Goal: Communication & Community: Share content

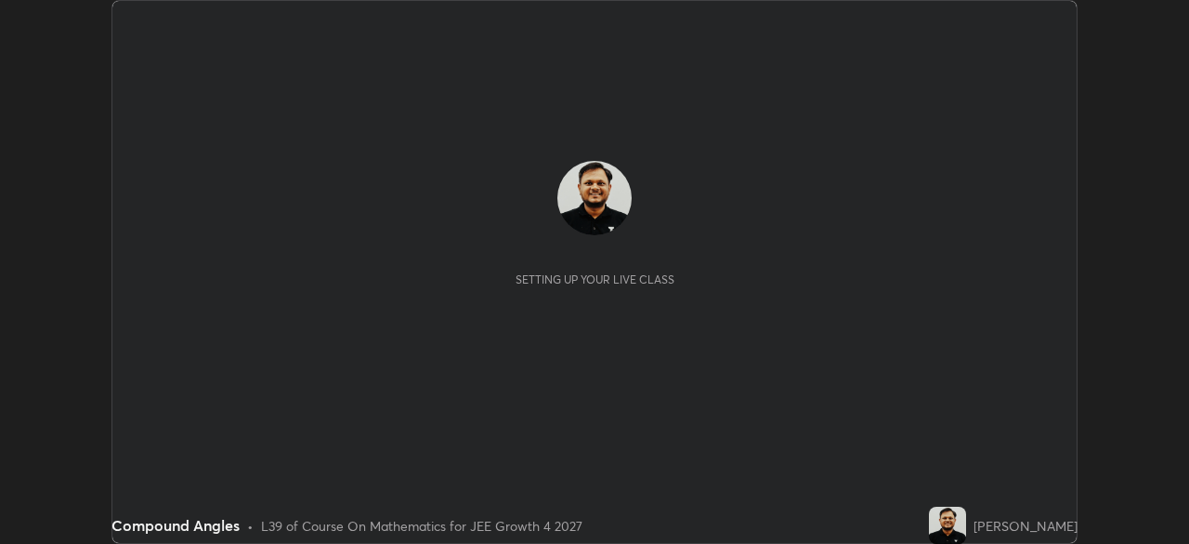
scroll to position [544, 1189]
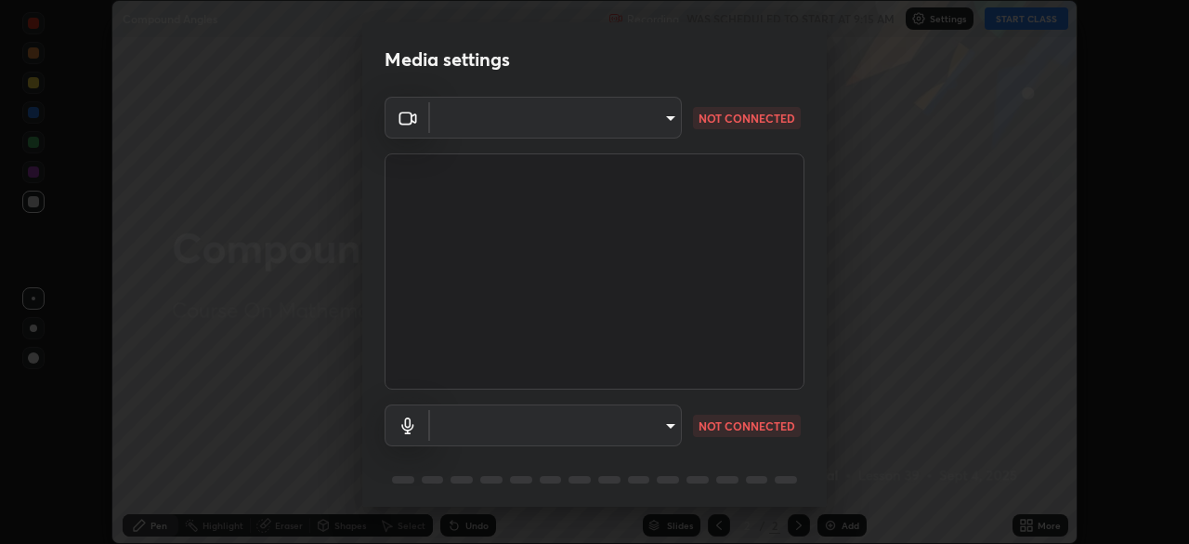
type input "ed5728659d4a2628327284da790eb6393f1623e3a82d583cb44db94038f4ead1"
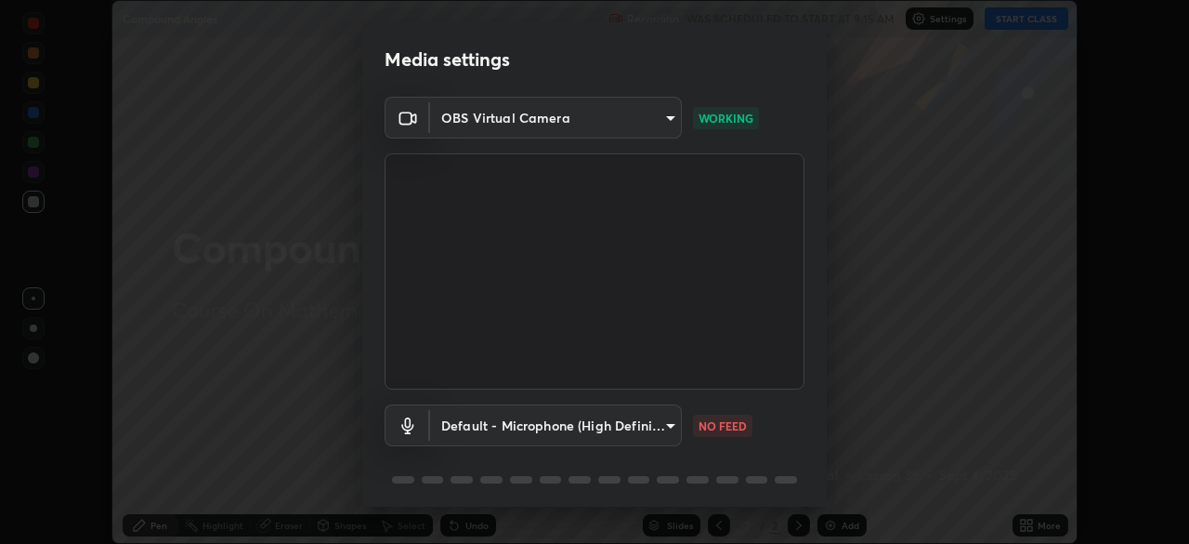
click at [632, 426] on body "Erase all Compound Angles Recording WAS SCHEDULED TO START AT 9:15 AM Settings …" at bounding box center [594, 272] width 1189 height 544
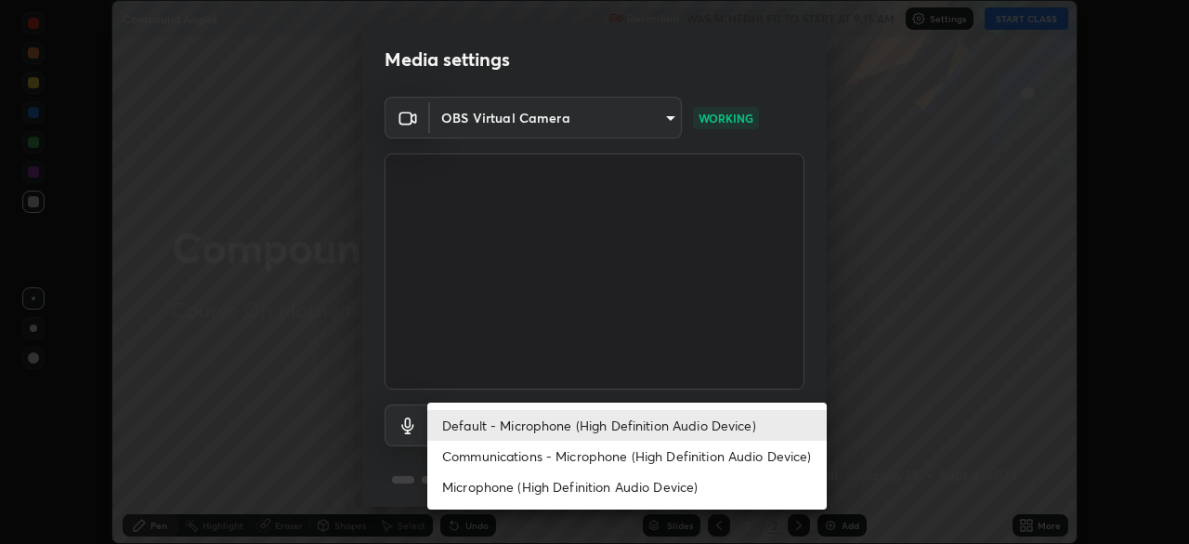
click at [639, 458] on li "Communications - Microphone (High Definition Audio Device)" at bounding box center [627, 455] width 400 height 31
type input "communications"
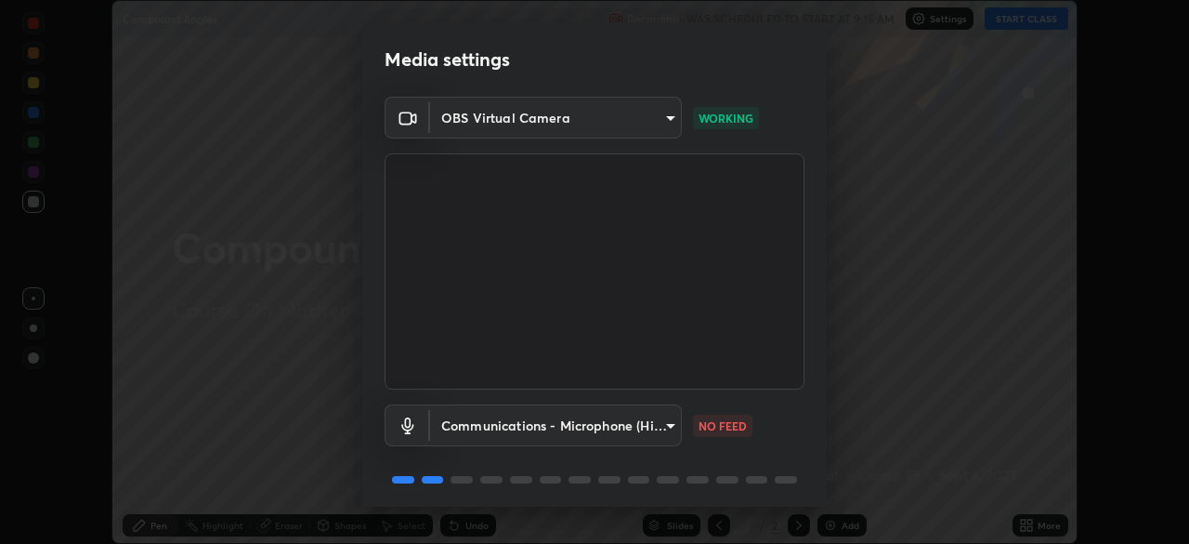
scroll to position [66, 0]
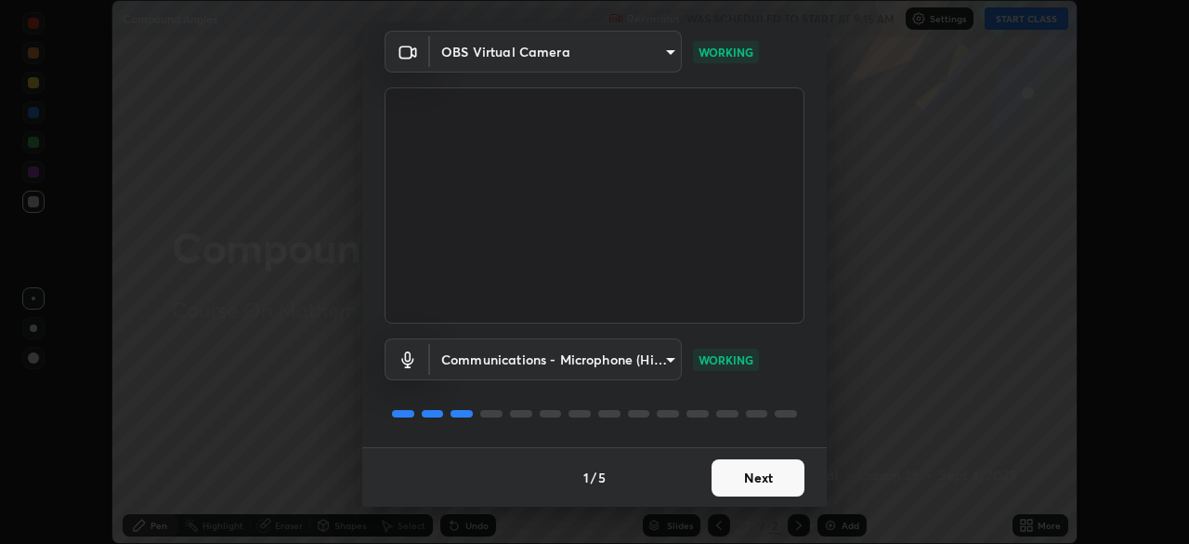
click at [757, 489] on button "Next" at bounding box center [758, 477] width 93 height 37
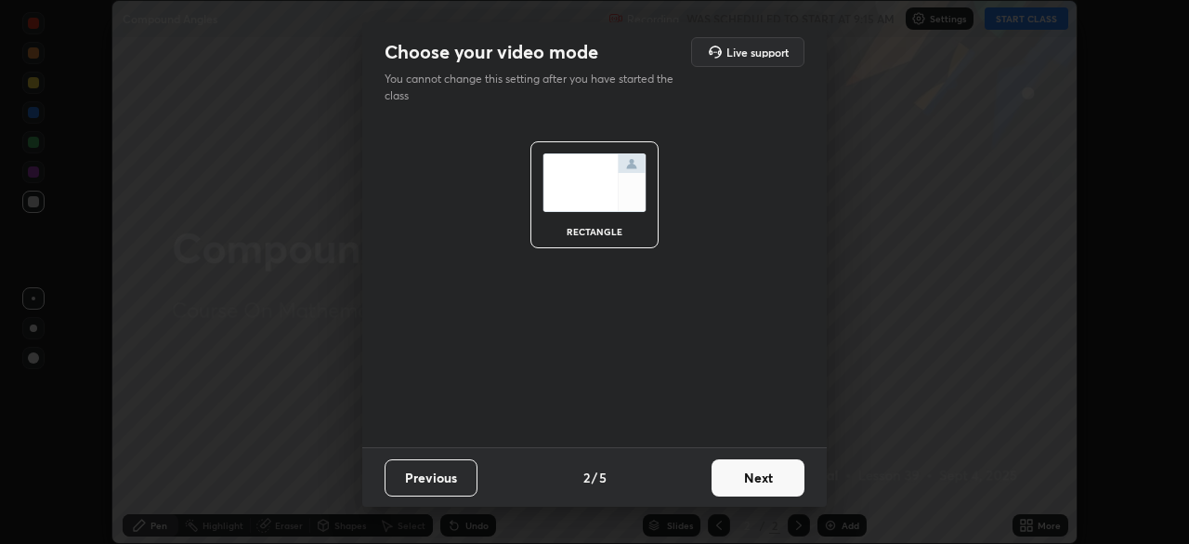
scroll to position [0, 0]
click at [769, 482] on button "Next" at bounding box center [758, 477] width 93 height 37
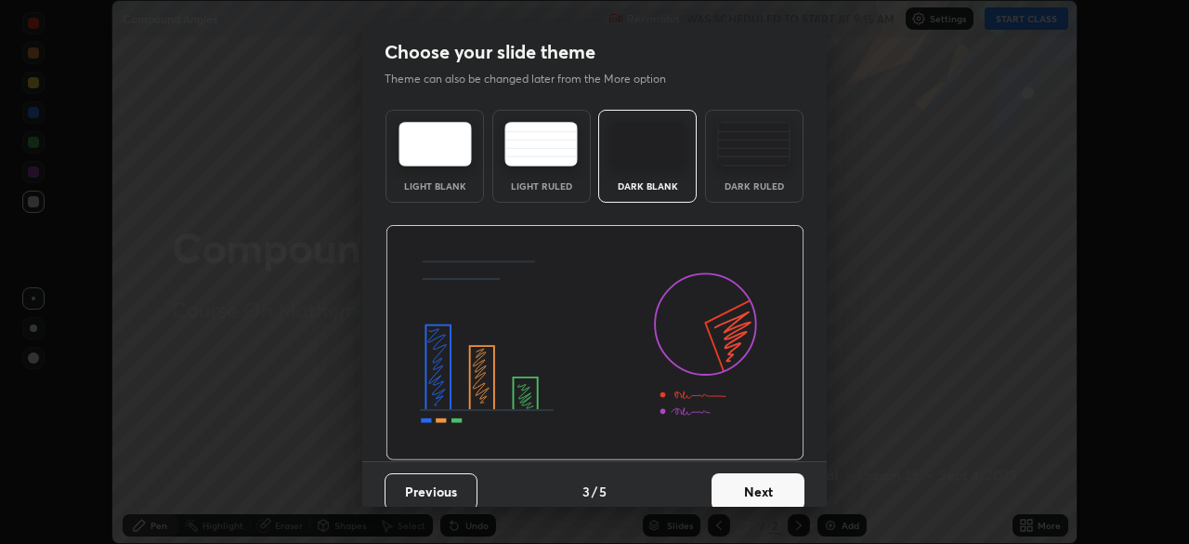
click at [779, 485] on button "Next" at bounding box center [758, 491] width 93 height 37
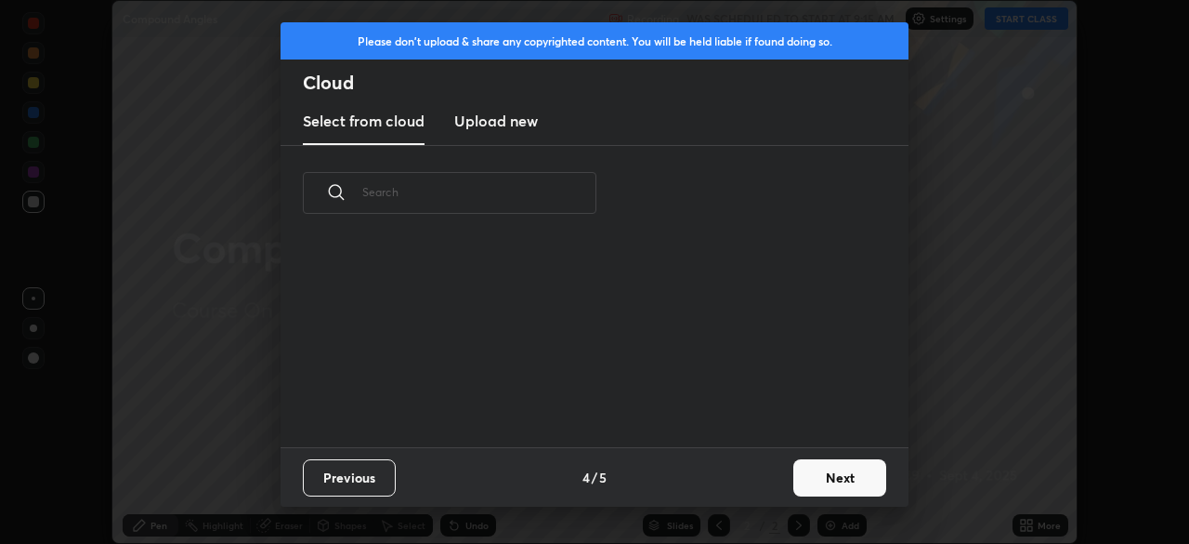
click at [815, 484] on button "Next" at bounding box center [839, 477] width 93 height 37
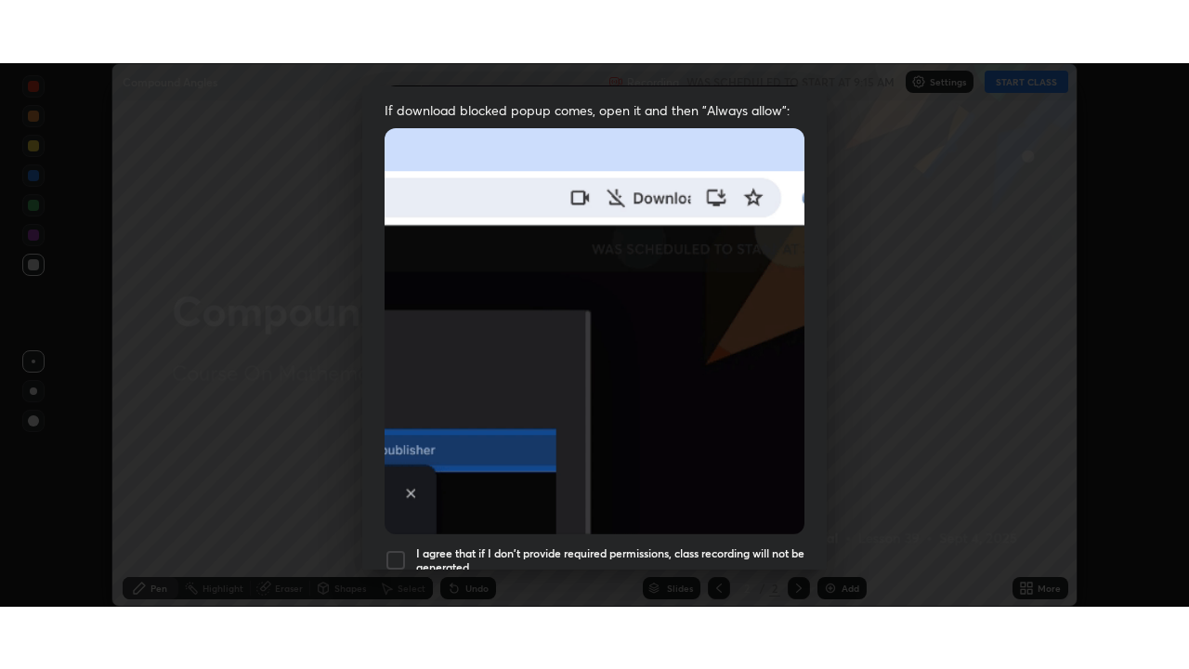
scroll to position [445, 0]
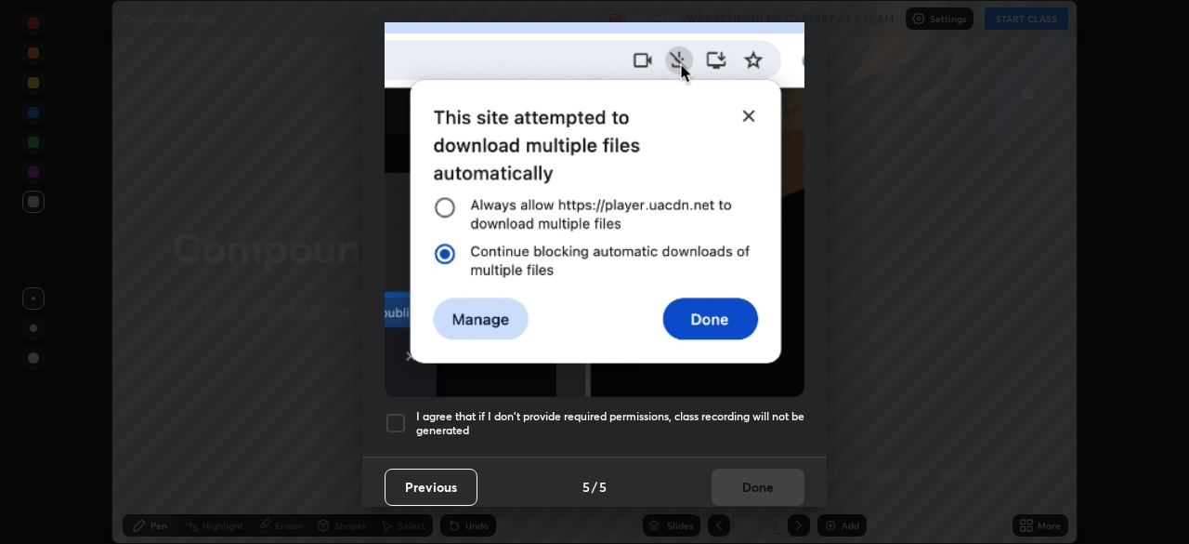
click at [395, 413] on div at bounding box center [396, 423] width 22 height 22
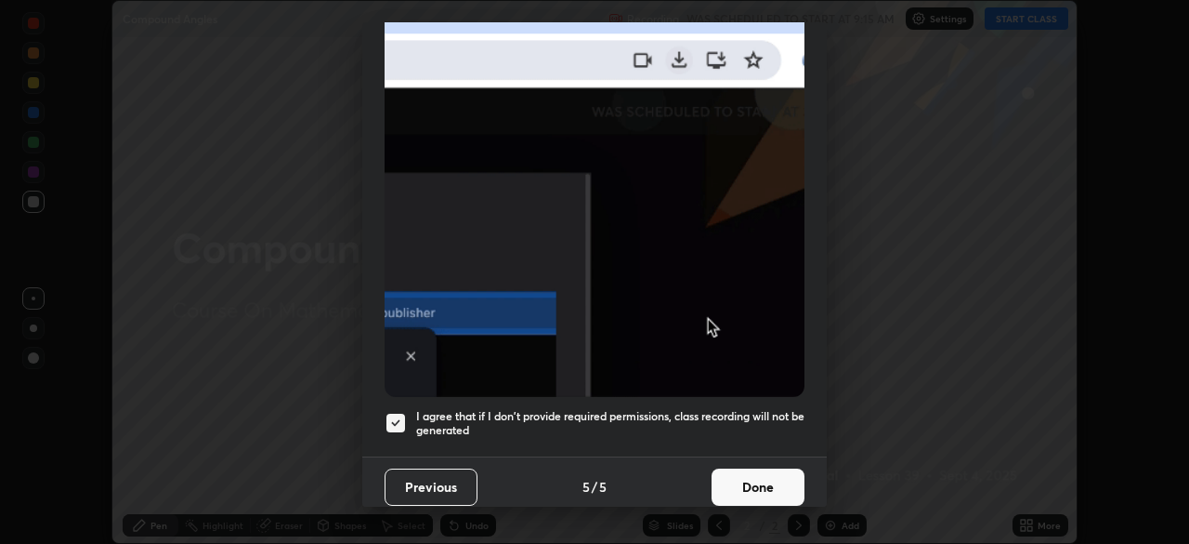
click at [742, 481] on button "Done" at bounding box center [758, 486] width 93 height 37
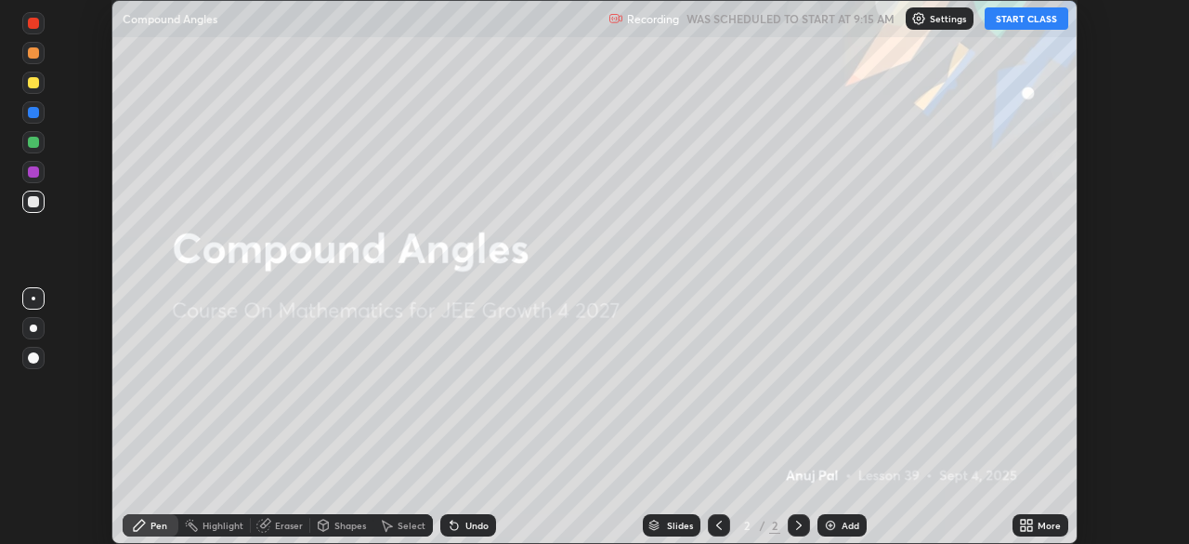
click at [1000, 22] on button "START CLASS" at bounding box center [1027, 18] width 84 height 22
click at [1027, 527] on icon at bounding box center [1026, 525] width 15 height 15
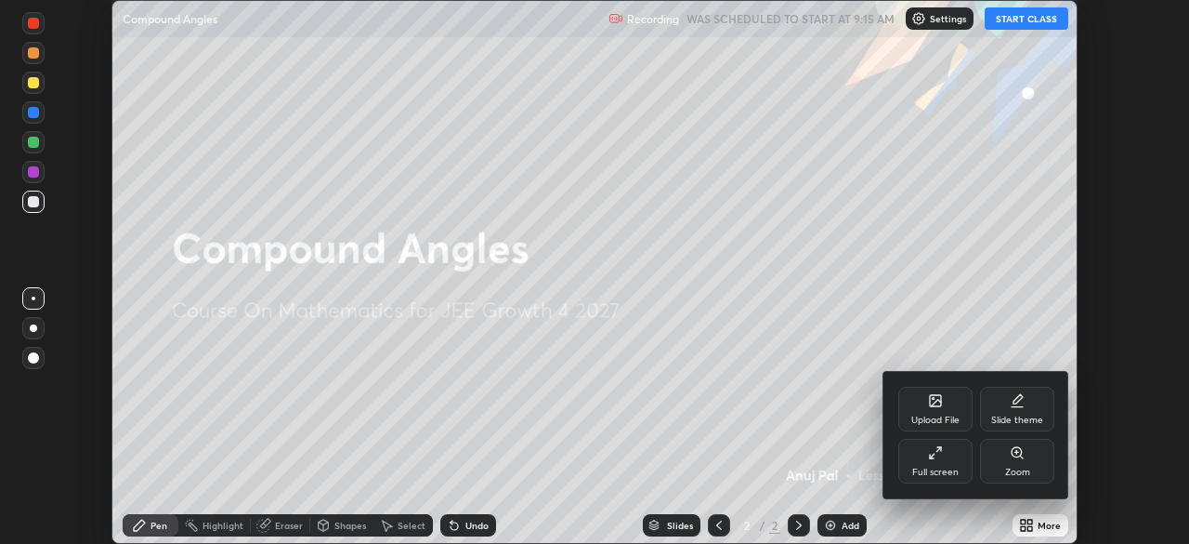
click at [943, 462] on div "Full screen" at bounding box center [935, 461] width 74 height 45
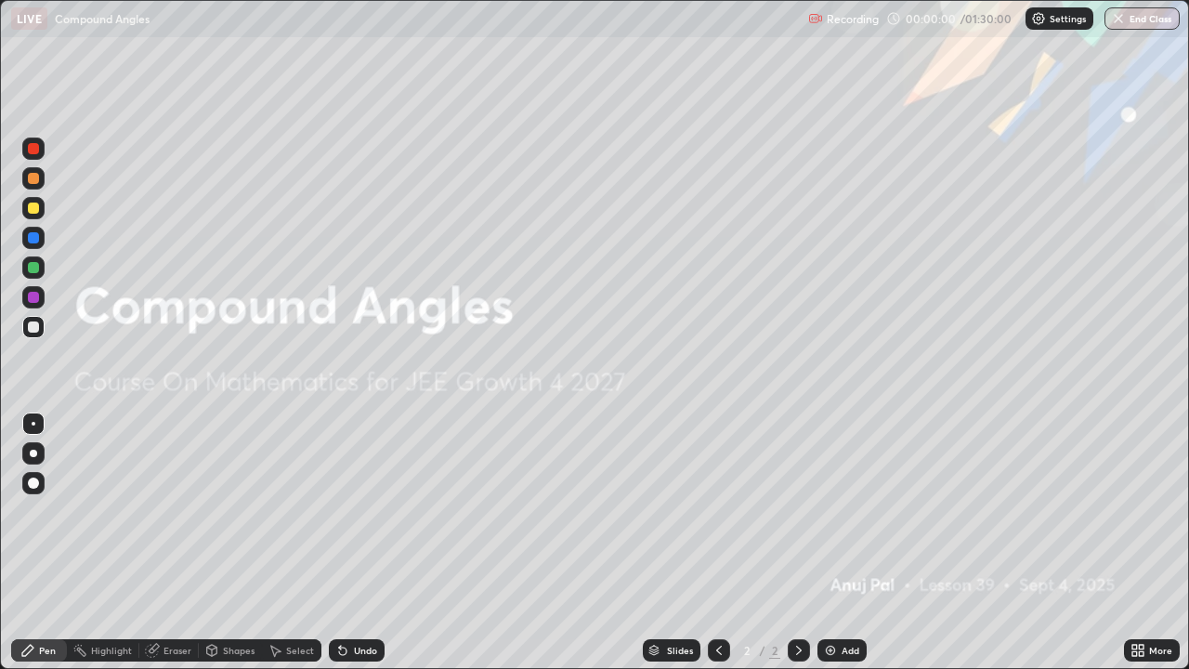
scroll to position [669, 1189]
click at [833, 543] on img at bounding box center [830, 650] width 15 height 15
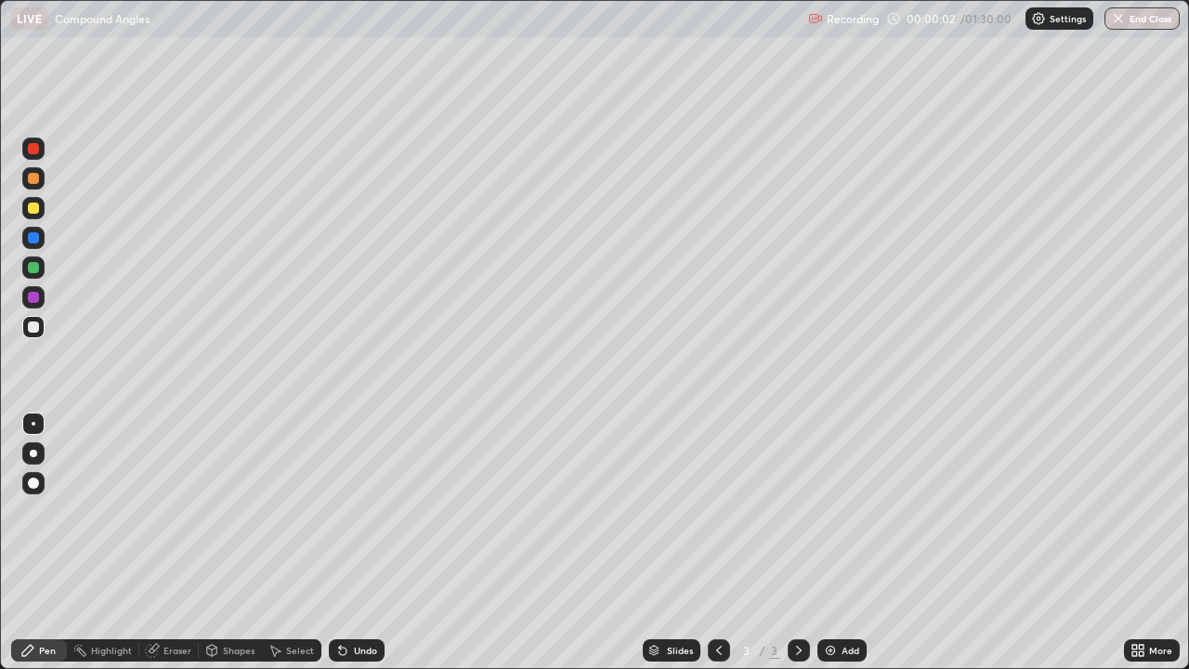
click at [37, 179] on div at bounding box center [33, 178] width 11 height 11
click at [37, 332] on div at bounding box center [33, 327] width 22 height 22
click at [371, 543] on div "Undo" at bounding box center [365, 650] width 23 height 9
click at [36, 265] on div at bounding box center [33, 267] width 11 height 11
click at [34, 185] on div at bounding box center [33, 178] width 22 height 22
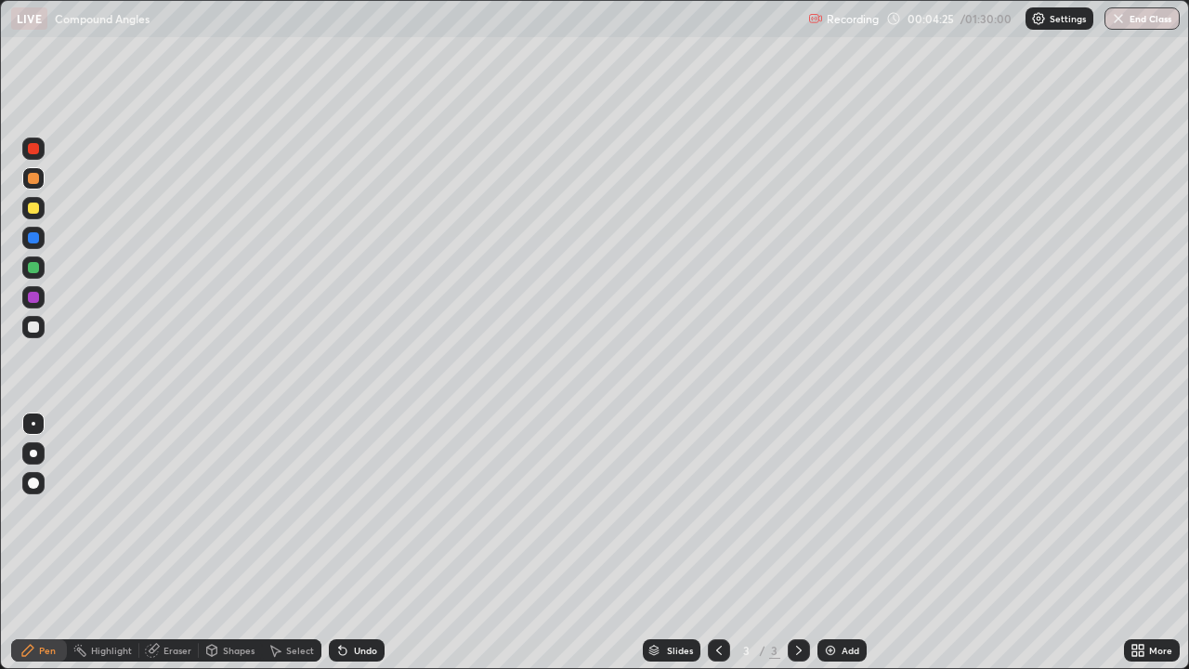
click at [33, 207] on div at bounding box center [33, 208] width 11 height 11
click at [34, 325] on div at bounding box center [33, 326] width 11 height 11
click at [31, 266] on div at bounding box center [33, 267] width 11 height 11
click at [33, 328] on div at bounding box center [33, 326] width 11 height 11
click at [36, 274] on div at bounding box center [33, 267] width 22 height 22
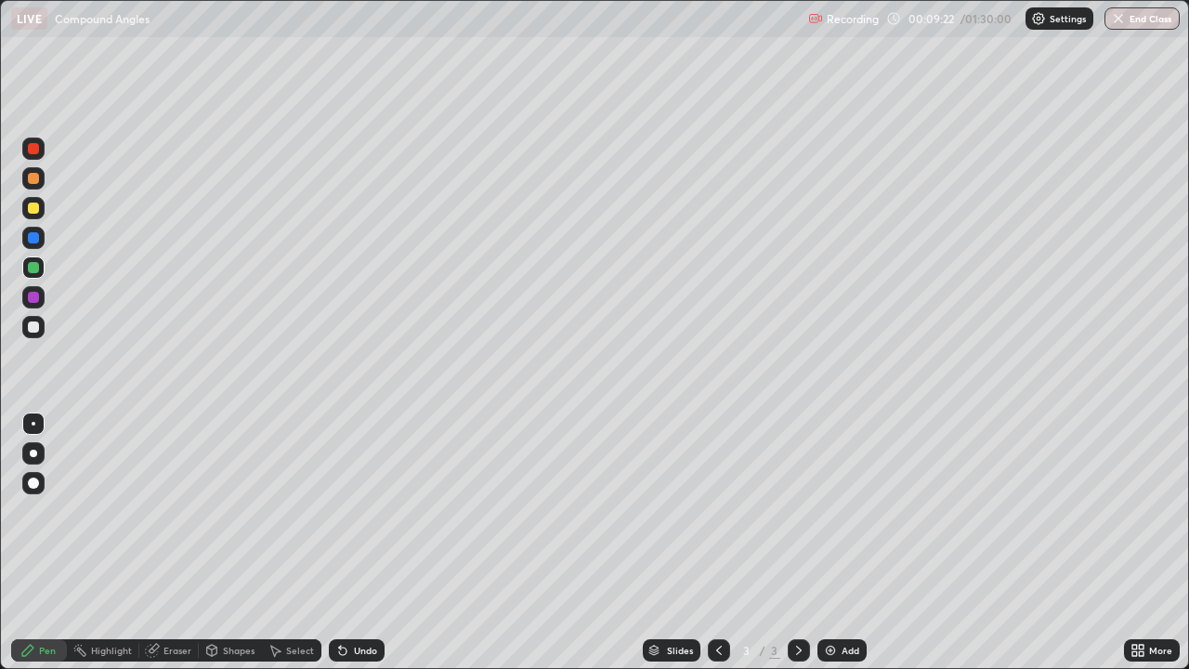
click at [43, 209] on div at bounding box center [33, 208] width 22 height 22
click at [33, 179] on div at bounding box center [33, 178] width 11 height 11
click at [835, 543] on img at bounding box center [830, 650] width 15 height 15
click at [367, 543] on div "Undo" at bounding box center [365, 650] width 23 height 9
click at [372, 543] on div "Undo" at bounding box center [365, 650] width 23 height 9
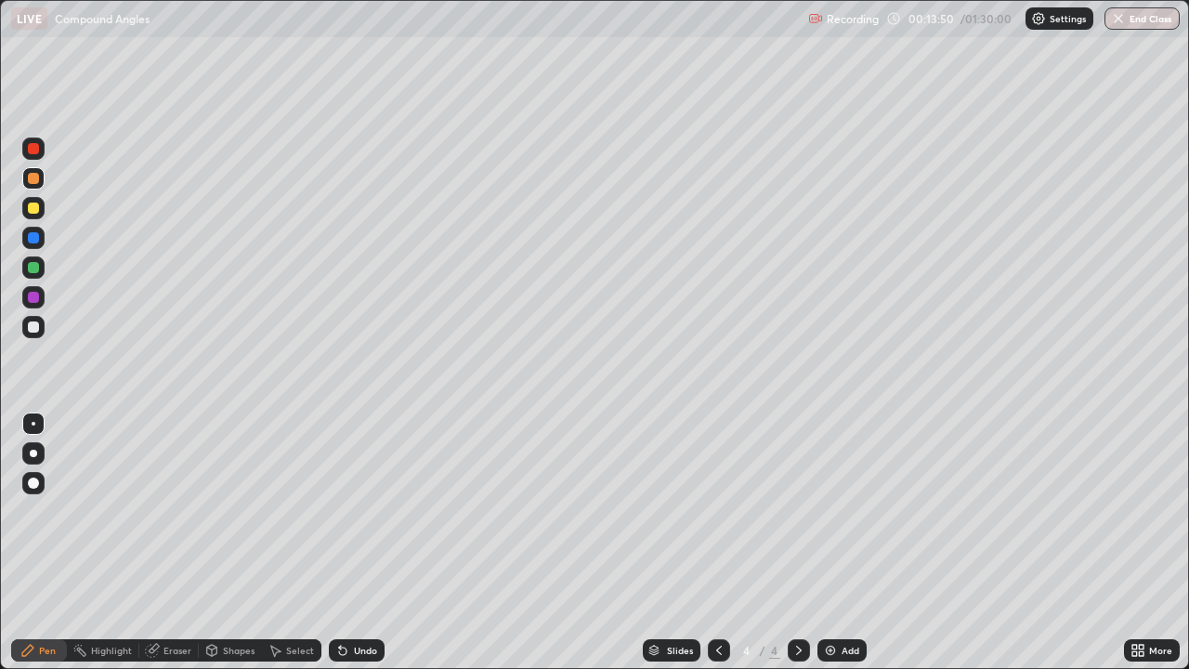
click at [39, 334] on div at bounding box center [33, 327] width 22 height 22
click at [361, 543] on div "Undo" at bounding box center [365, 650] width 23 height 9
click at [36, 269] on div at bounding box center [33, 267] width 11 height 11
click at [34, 329] on div at bounding box center [33, 326] width 11 height 11
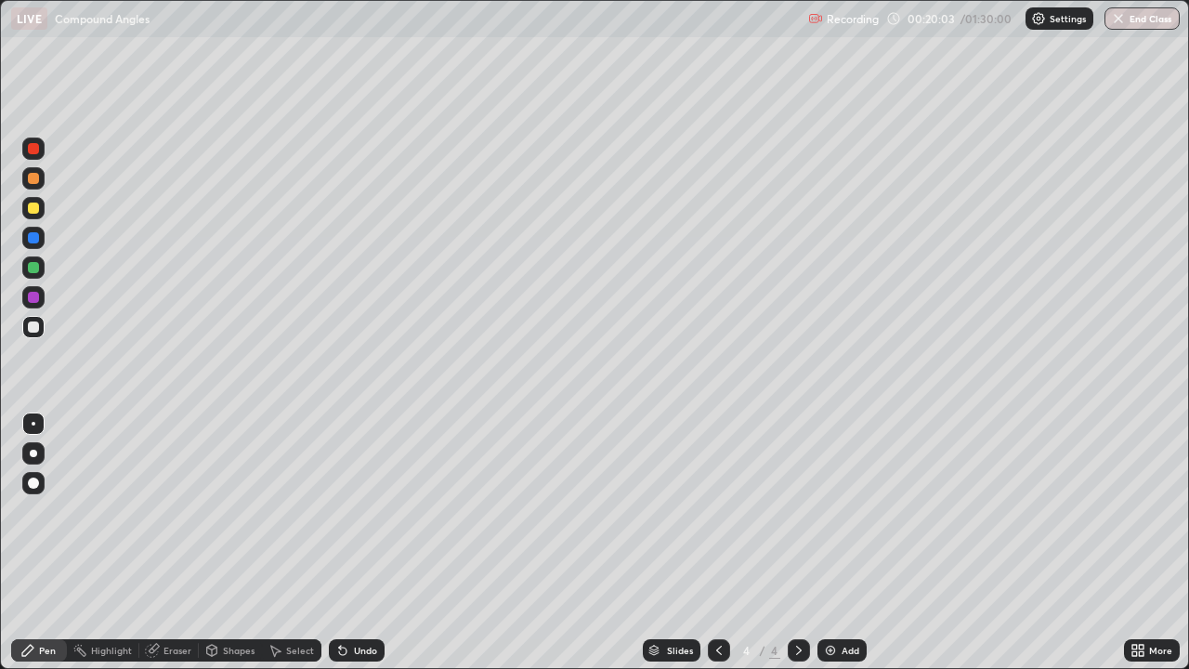
click at [31, 182] on div at bounding box center [33, 178] width 11 height 11
click at [843, 543] on div "Add" at bounding box center [851, 650] width 18 height 9
click at [40, 329] on div at bounding box center [33, 327] width 22 height 22
click at [349, 543] on div "Undo" at bounding box center [357, 650] width 56 height 22
click at [360, 543] on div "Undo" at bounding box center [365, 650] width 23 height 9
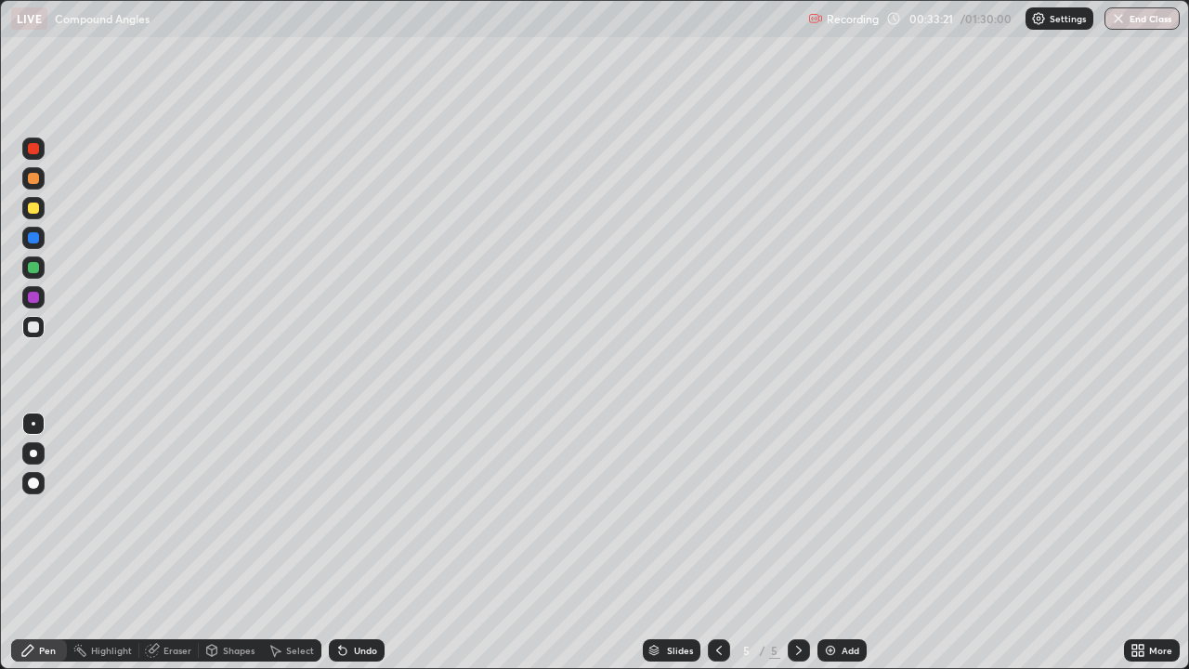
click at [366, 543] on div "Undo" at bounding box center [357, 650] width 56 height 22
click at [367, 543] on div "Undo" at bounding box center [357, 650] width 56 height 22
click at [33, 181] on div at bounding box center [33, 178] width 11 height 11
click at [837, 543] on div "Add" at bounding box center [842, 650] width 49 height 22
click at [368, 543] on div "Undo" at bounding box center [365, 650] width 23 height 9
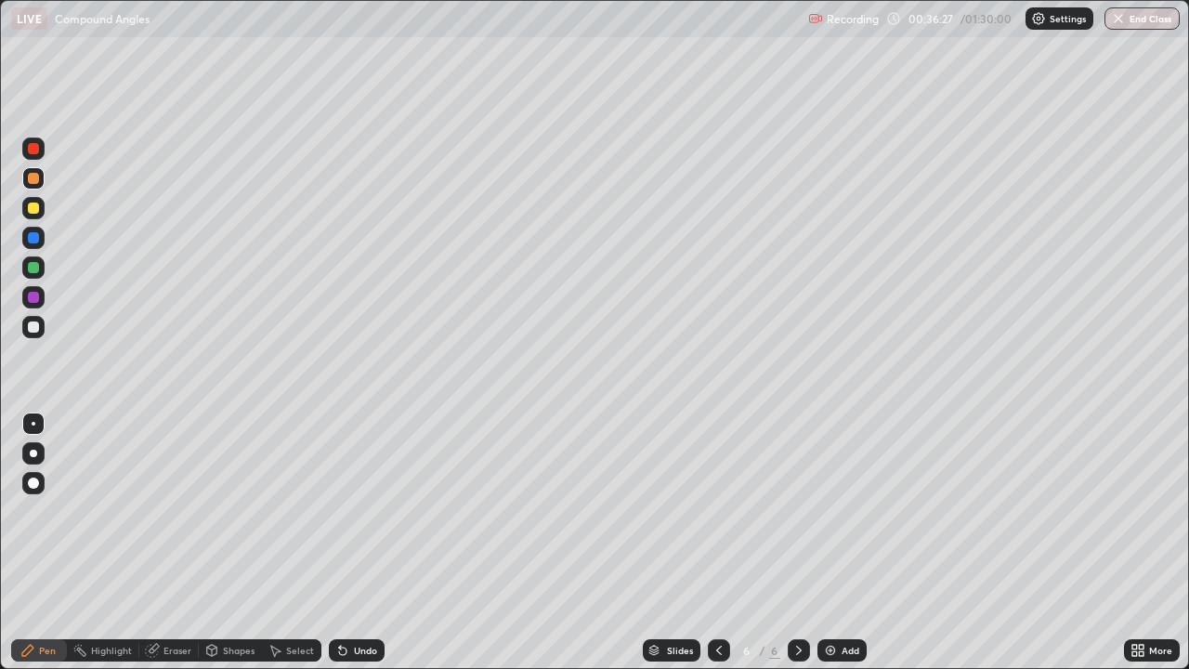
click at [366, 543] on div "Undo" at bounding box center [365, 650] width 23 height 9
click at [37, 332] on div at bounding box center [33, 327] width 22 height 22
click at [37, 326] on div at bounding box center [33, 326] width 11 height 11
click at [373, 543] on div "Undo" at bounding box center [365, 650] width 23 height 9
click at [36, 177] on div at bounding box center [33, 178] width 11 height 11
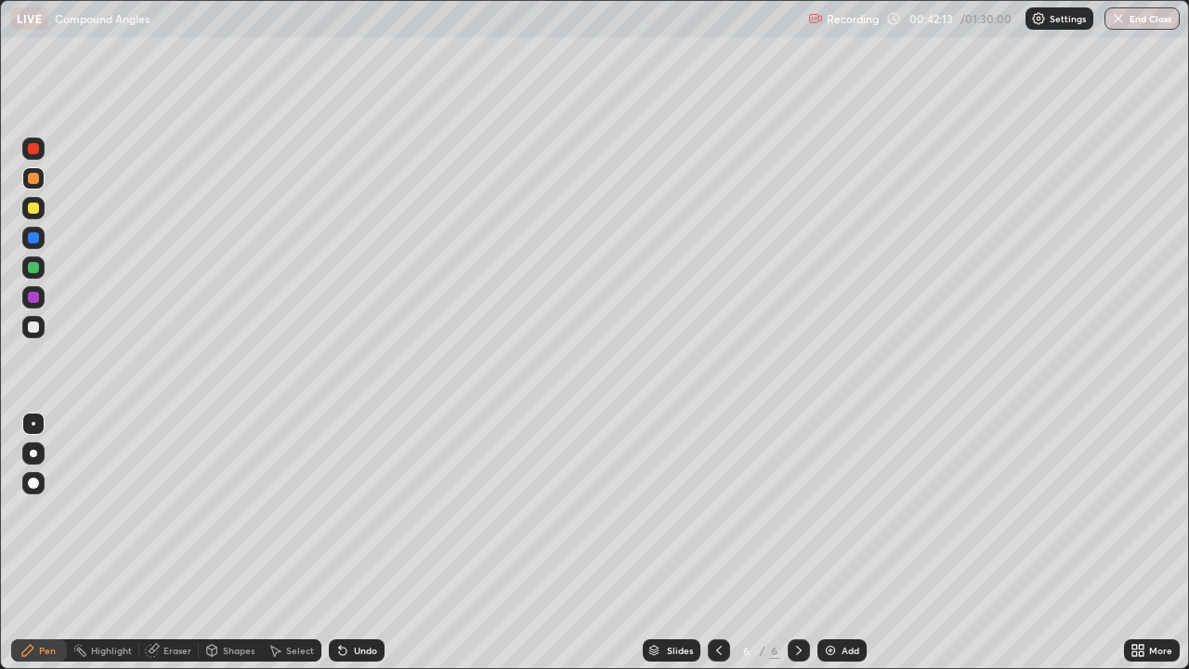
click at [833, 543] on img at bounding box center [830, 650] width 15 height 15
click at [176, 543] on div "Eraser" at bounding box center [178, 650] width 28 height 9
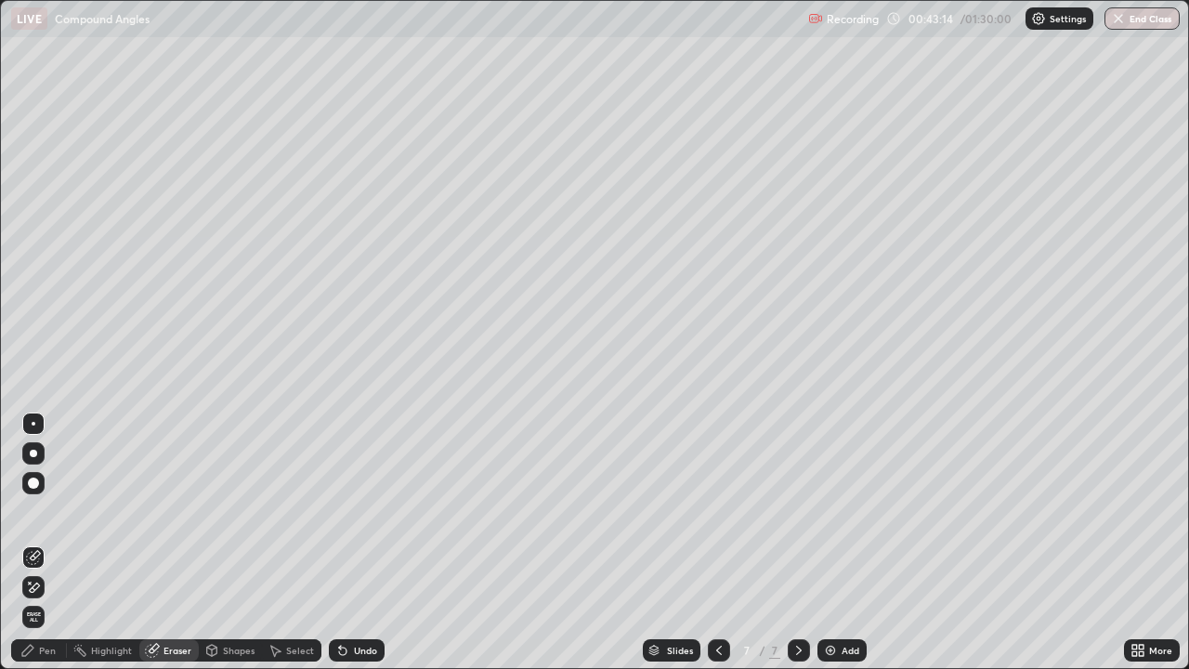
click at [36, 543] on div "Pen" at bounding box center [39, 650] width 56 height 22
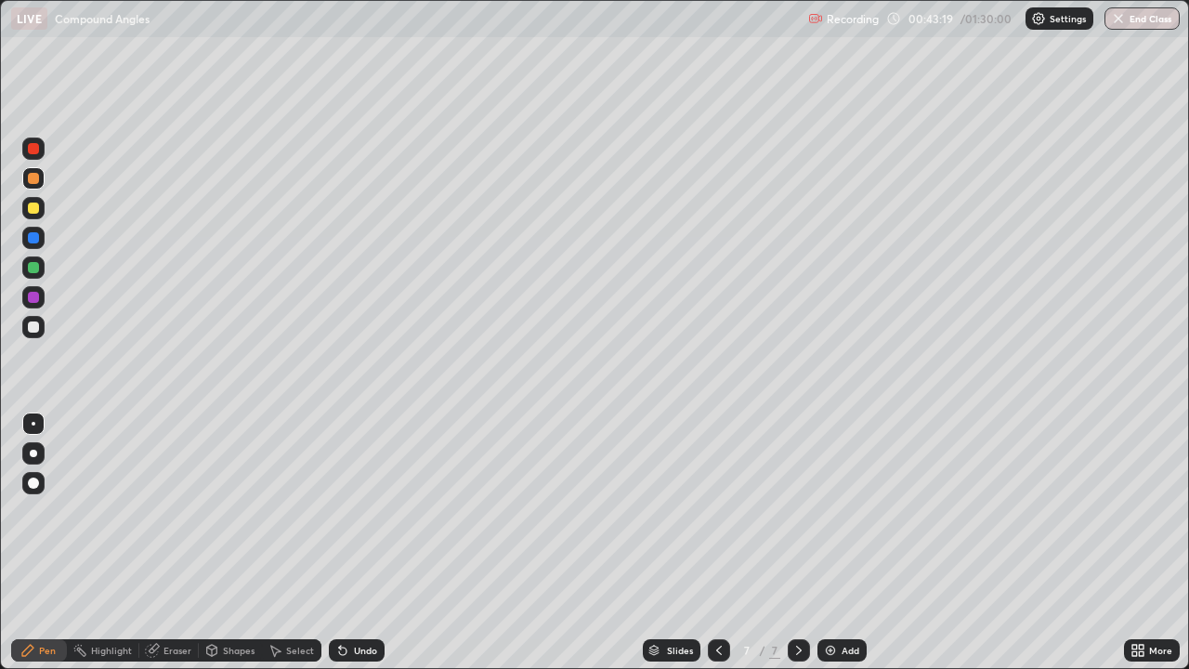
click at [34, 327] on div at bounding box center [33, 326] width 11 height 11
click at [345, 543] on icon at bounding box center [342, 650] width 15 height 15
click at [339, 543] on icon at bounding box center [342, 651] width 7 height 7
click at [347, 543] on div "Undo" at bounding box center [357, 650] width 56 height 22
click at [373, 543] on div "Undo" at bounding box center [365, 650] width 23 height 9
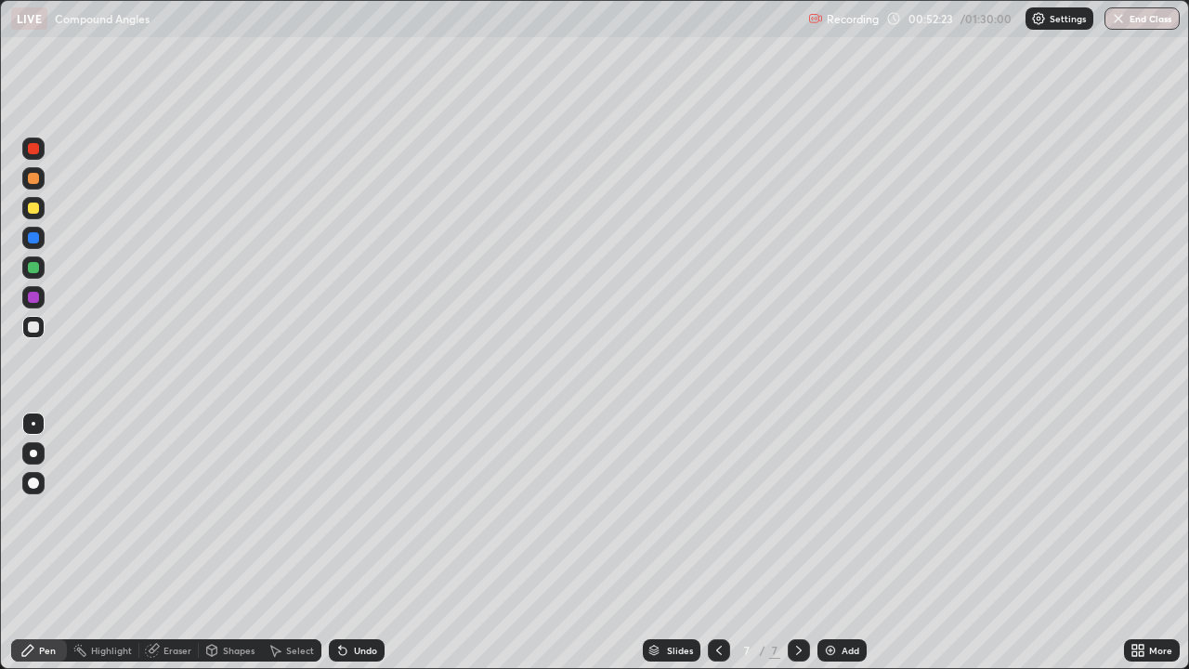
click at [851, 543] on div "Add" at bounding box center [851, 650] width 18 height 9
click at [33, 180] on div at bounding box center [33, 178] width 11 height 11
click at [31, 205] on div at bounding box center [33, 208] width 11 height 11
click at [36, 180] on div at bounding box center [33, 178] width 11 height 11
click at [38, 269] on div at bounding box center [33, 267] width 11 height 11
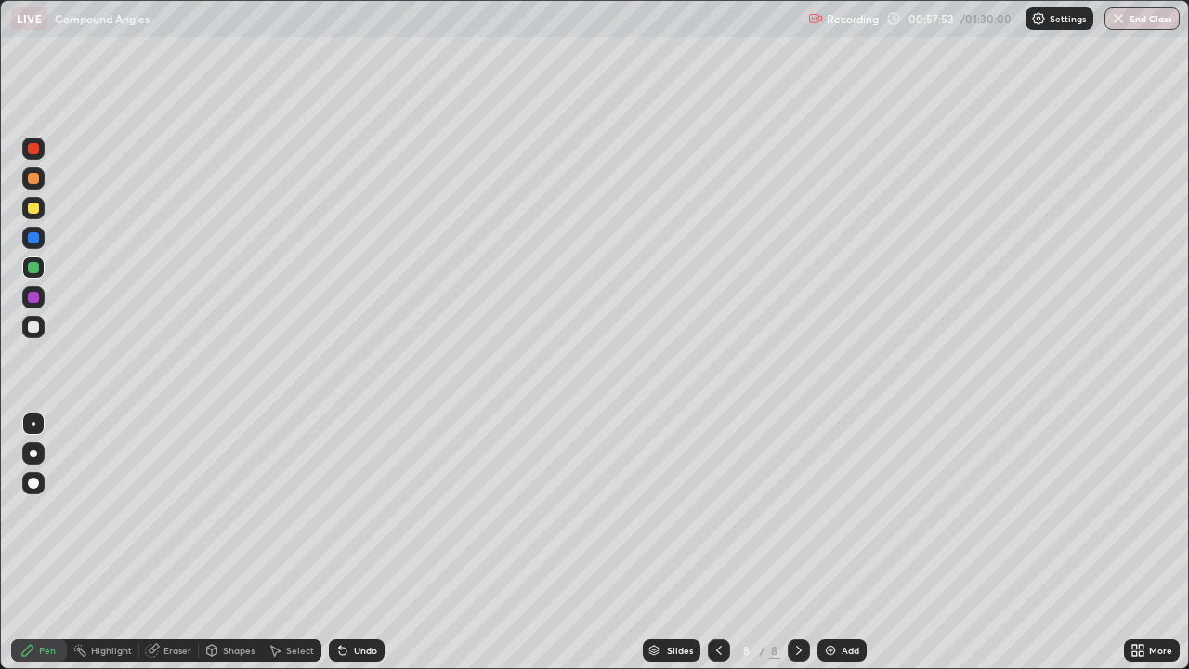
click at [178, 543] on div "Eraser" at bounding box center [178, 650] width 28 height 9
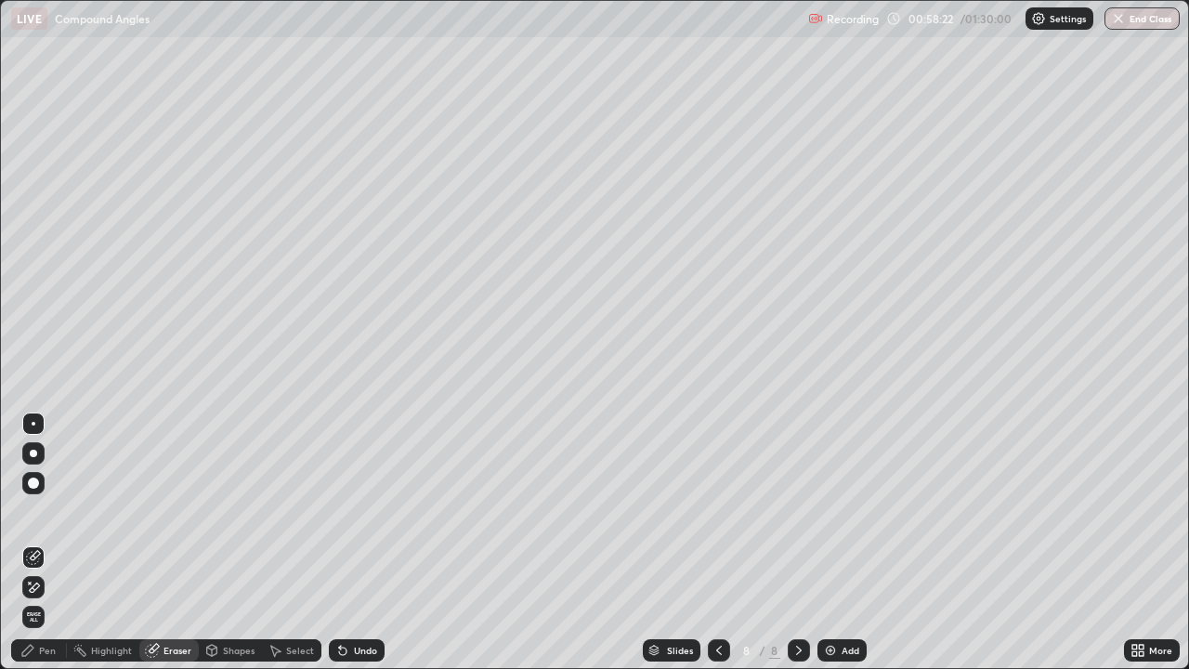
click at [46, 543] on div "Pen" at bounding box center [47, 650] width 17 height 9
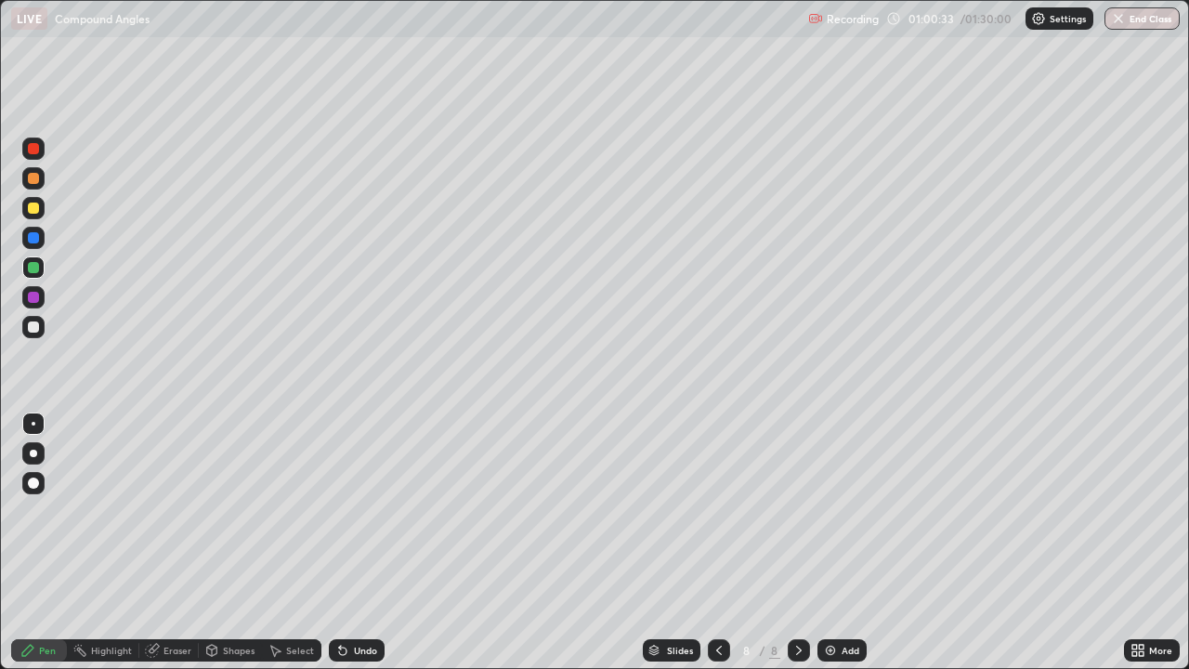
click at [35, 237] on div at bounding box center [33, 237] width 11 height 11
click at [33, 325] on div at bounding box center [33, 326] width 11 height 11
click at [846, 543] on div "Add" at bounding box center [851, 650] width 18 height 9
click at [34, 208] on div at bounding box center [33, 208] width 11 height 11
click at [717, 543] on icon at bounding box center [719, 650] width 15 height 15
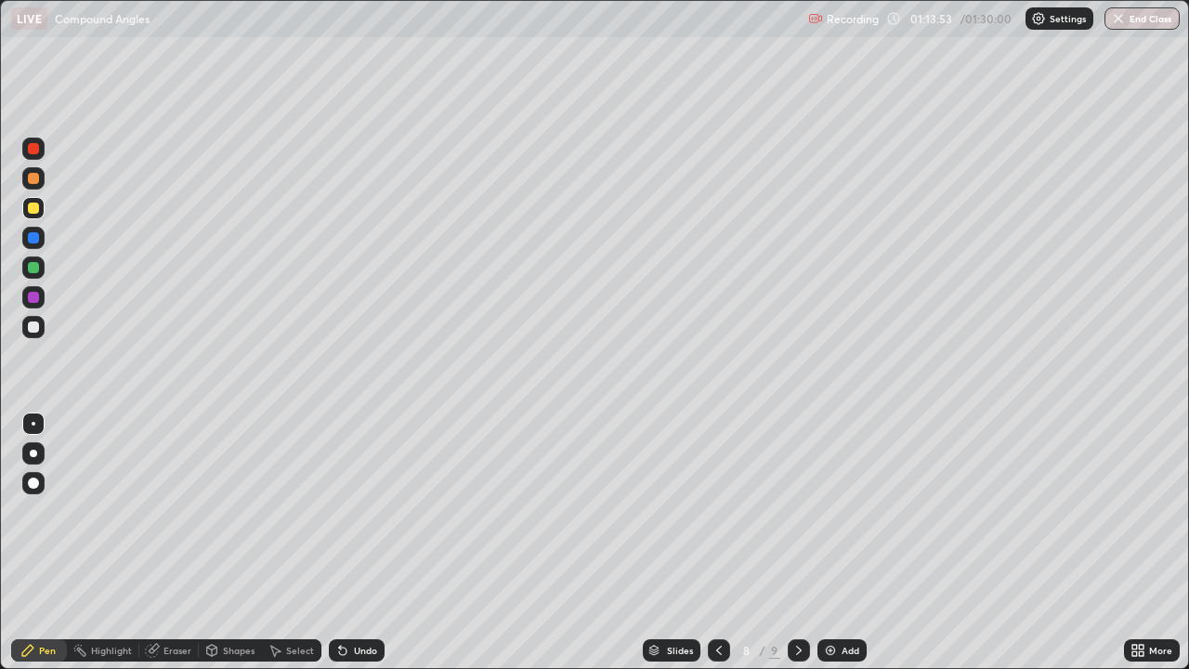
click at [797, 543] on icon at bounding box center [799, 650] width 15 height 15
click at [34, 332] on div at bounding box center [33, 326] width 11 height 11
click at [1143, 21] on button "End Class" at bounding box center [1142, 18] width 75 height 22
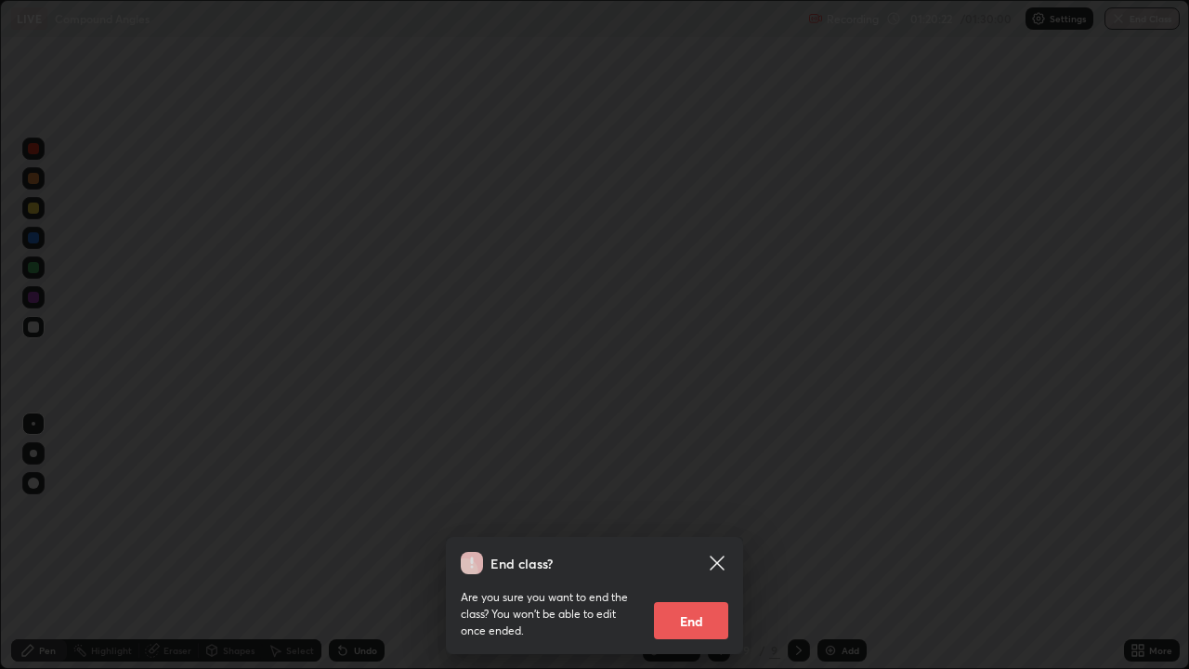
click at [702, 543] on button "End" at bounding box center [691, 620] width 74 height 37
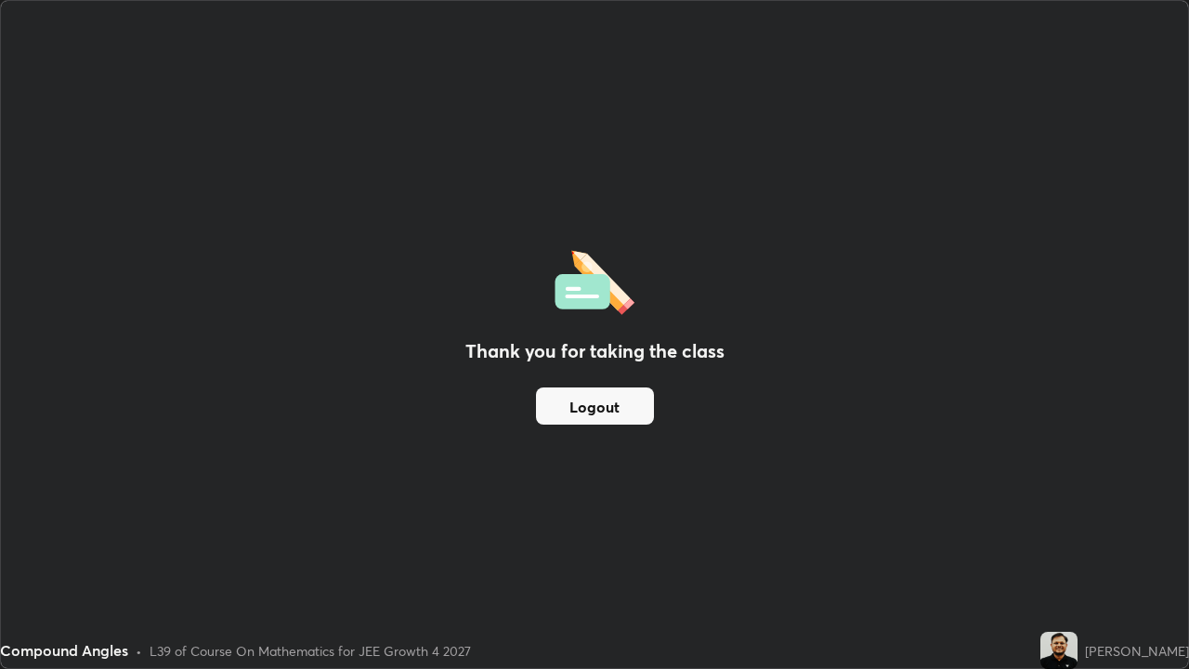
click at [605, 401] on button "Logout" at bounding box center [595, 405] width 118 height 37
